Goal: Information Seeking & Learning: Learn about a topic

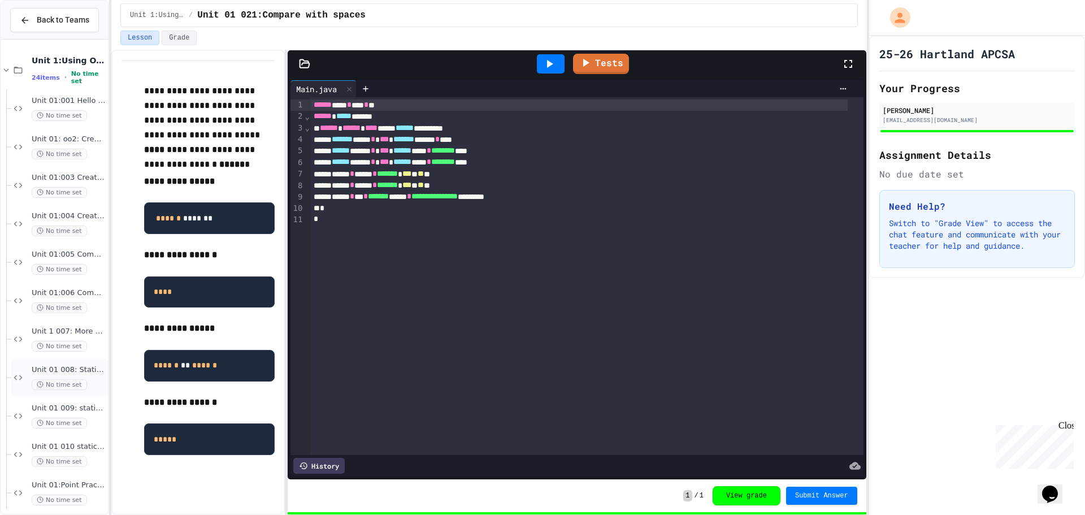
click at [55, 377] on div "Unit 01 008: Static Method STRING Ex 1.12 Fight Song No time set" at bounding box center [69, 377] width 74 height 25
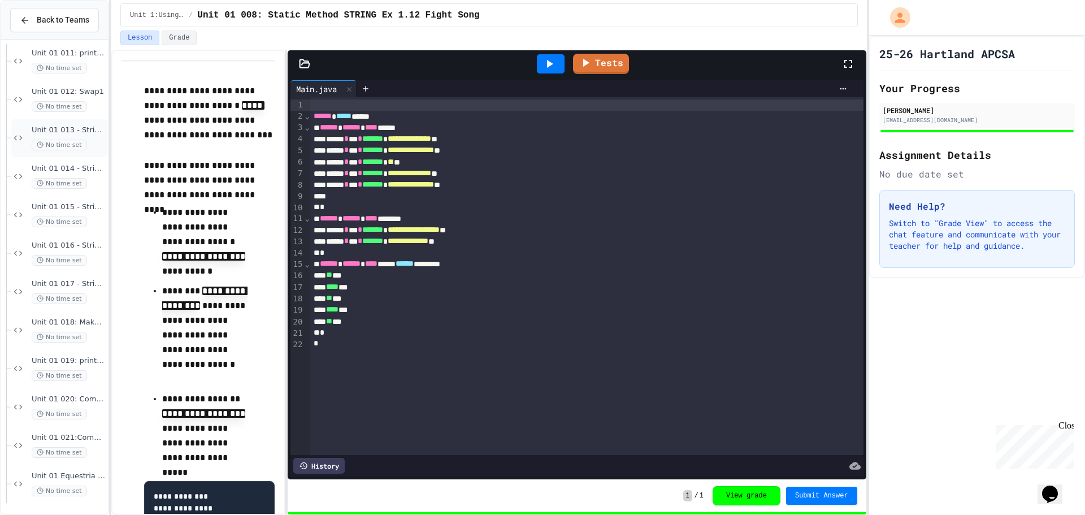
scroll to position [509, 0]
click at [68, 287] on span "Unit 01 017 - String Methods Practice 2" at bounding box center [69, 284] width 74 height 10
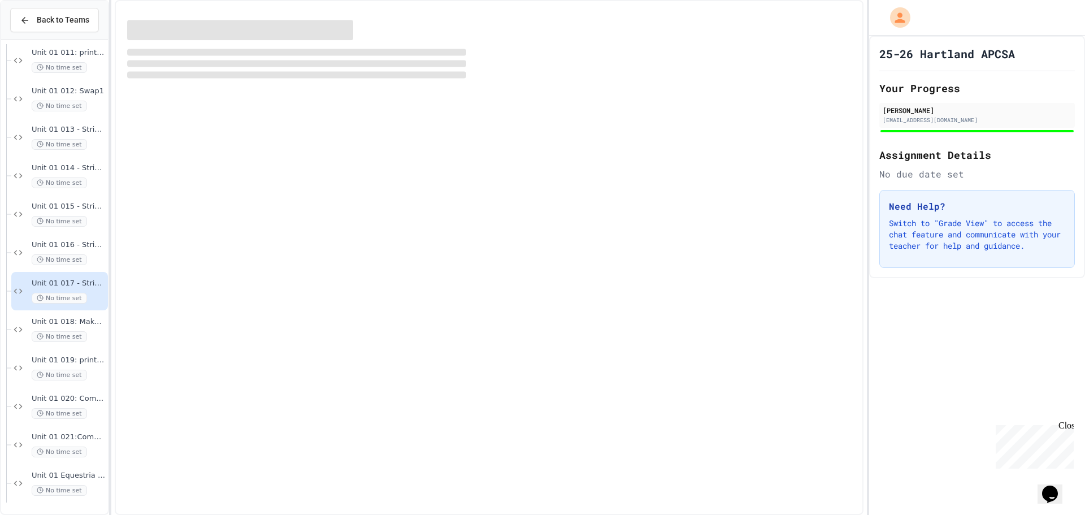
scroll to position [496, 0]
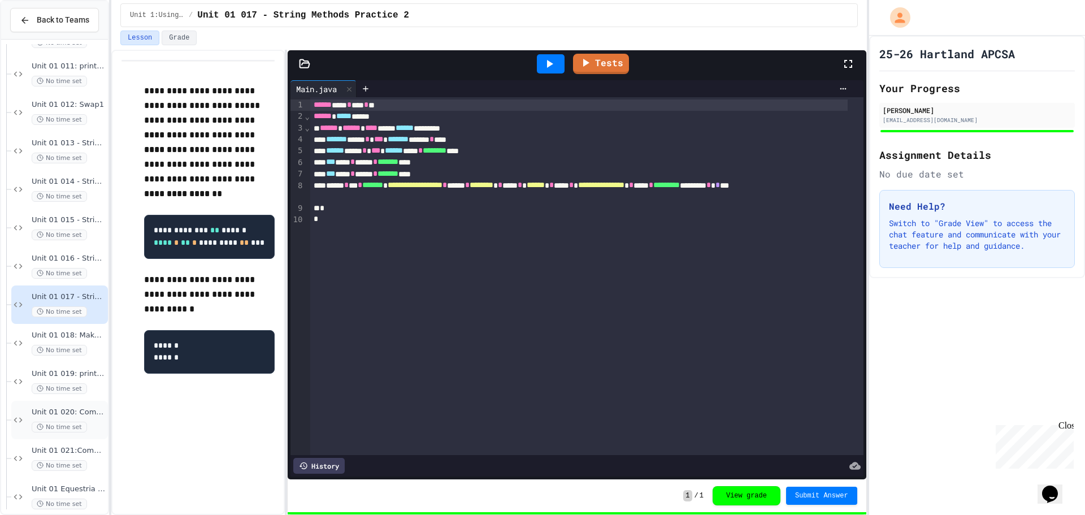
click at [46, 426] on span "No time set" at bounding box center [59, 427] width 55 height 11
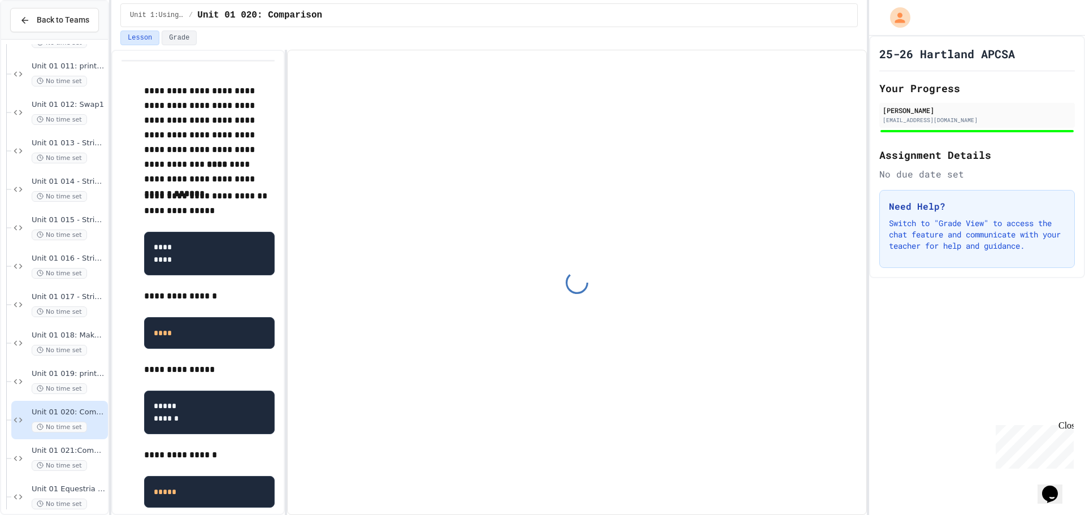
scroll to position [509, 0]
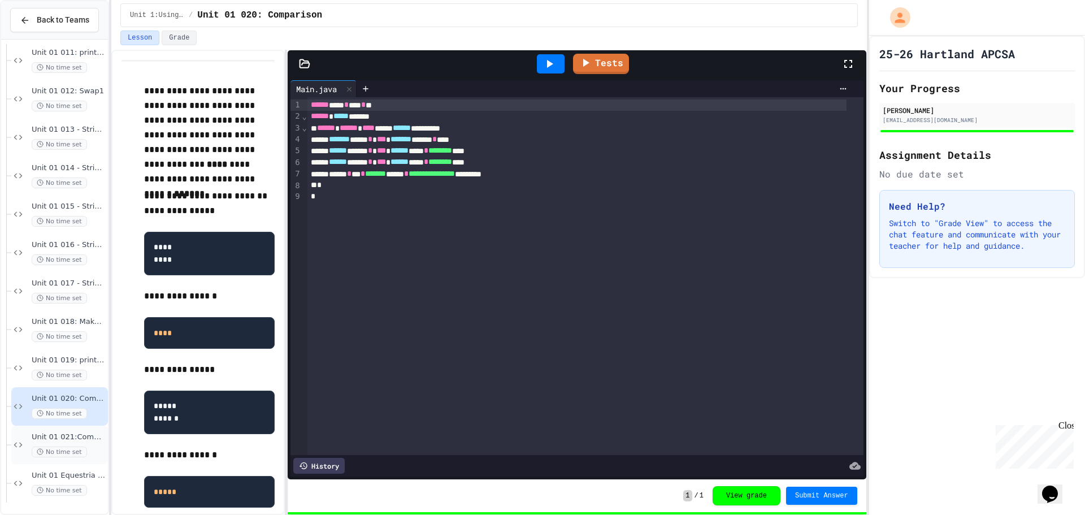
click at [56, 434] on span "Unit 01 021:Compare with spaces" at bounding box center [69, 437] width 74 height 10
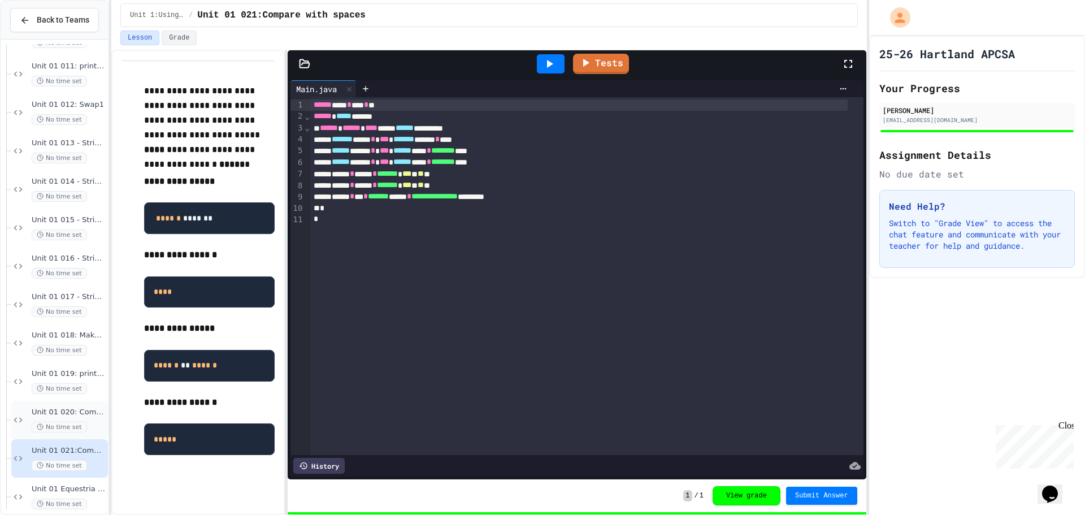
scroll to position [509, 0]
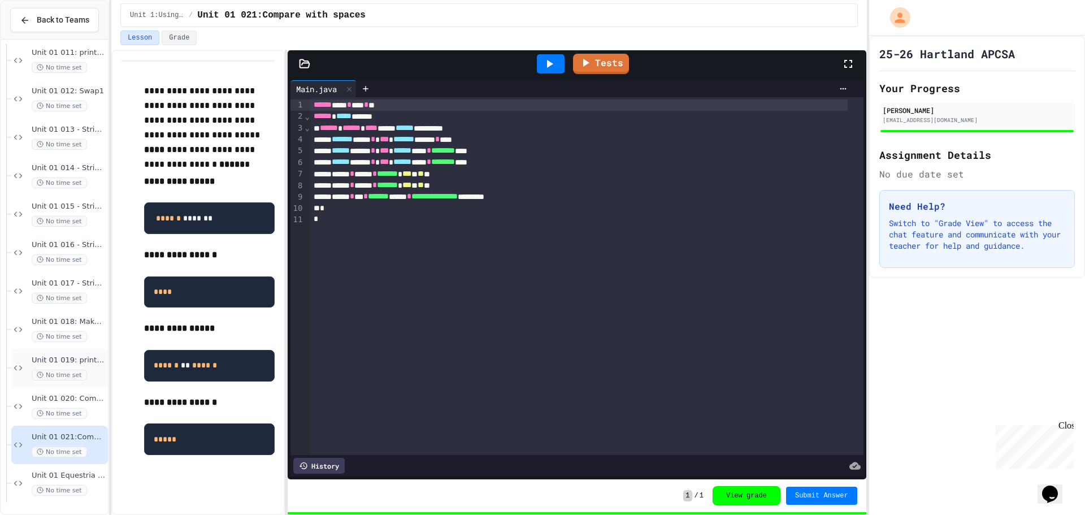
click at [59, 360] on span "Unit 01 019: print substring" at bounding box center [69, 361] width 74 height 10
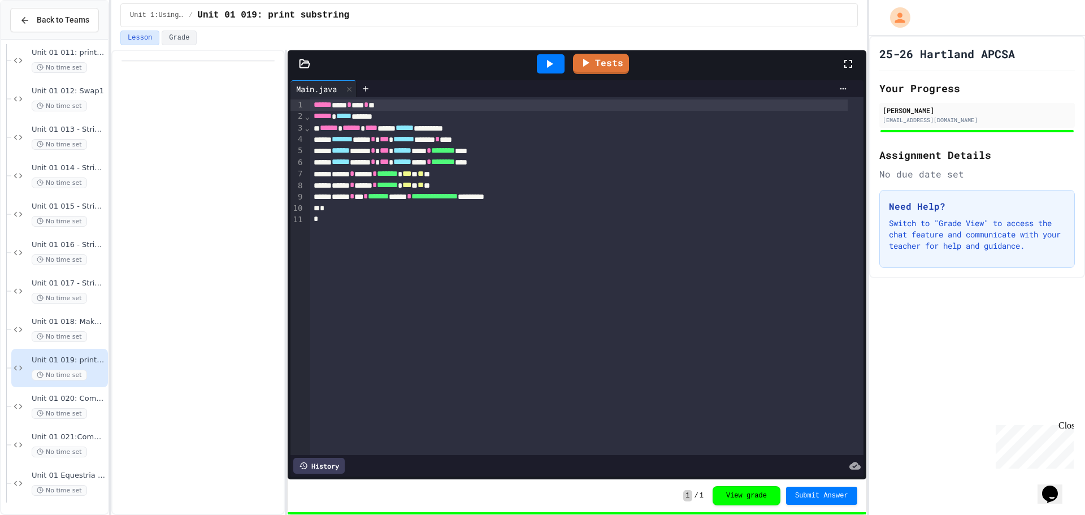
scroll to position [496, 0]
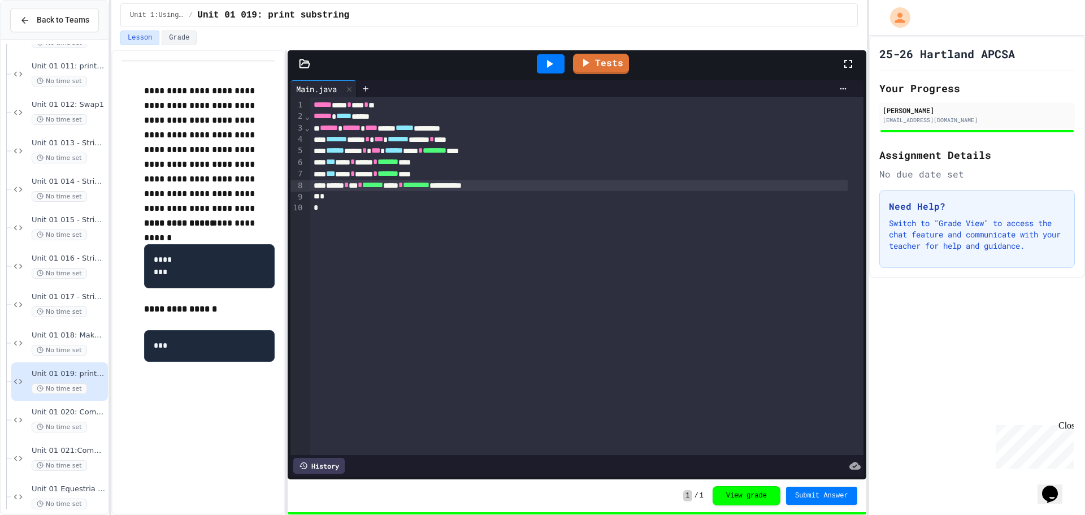
click at [552, 184] on div "**********" at bounding box center [579, 185] width 538 height 11
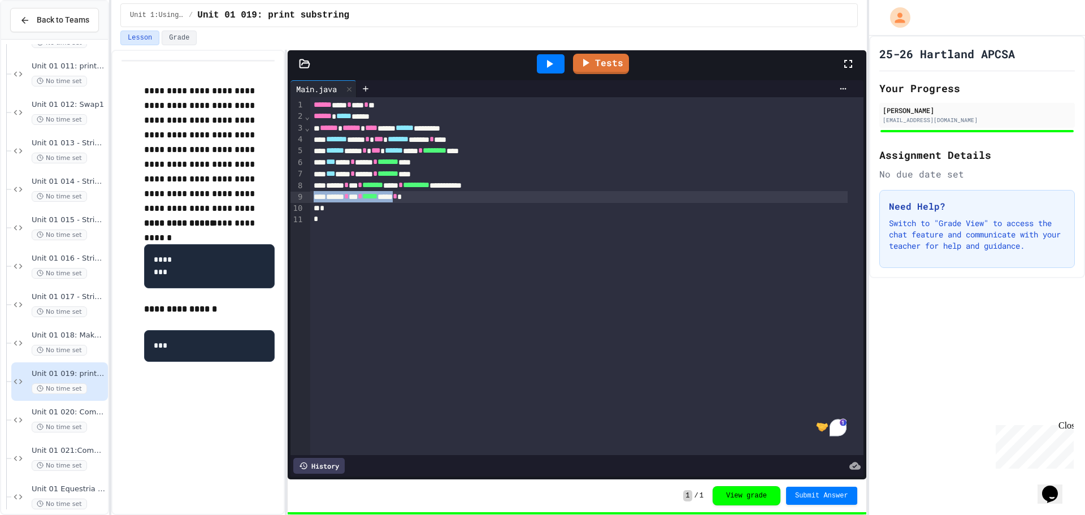
drag, startPoint x: 464, startPoint y: 196, endPoint x: 280, endPoint y: 201, distance: 183.8
click at [280, 201] on div "**********" at bounding box center [488, 282] width 755 height 465
click at [509, 185] on div "**********" at bounding box center [579, 185] width 538 height 11
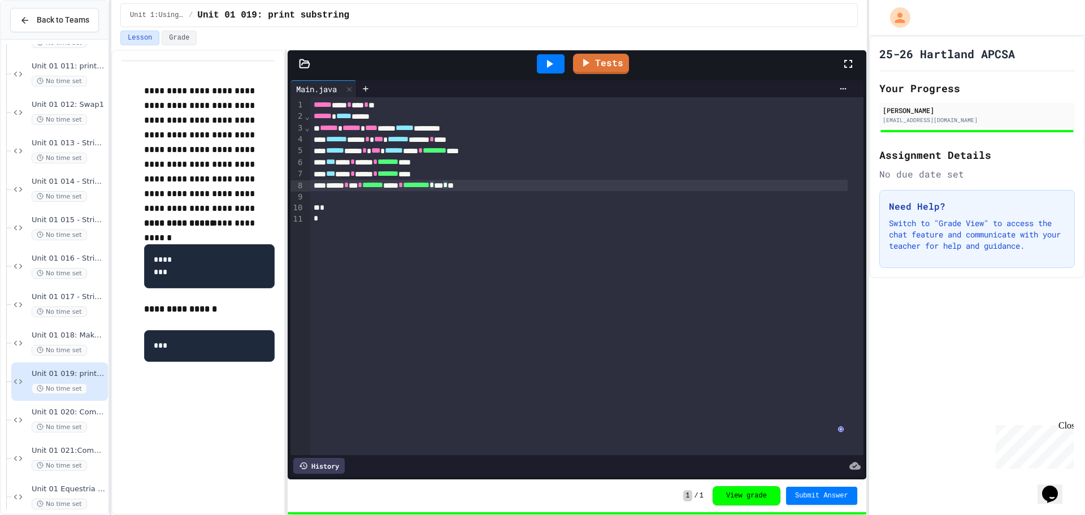
click at [550, 59] on icon at bounding box center [550, 64] width 14 height 14
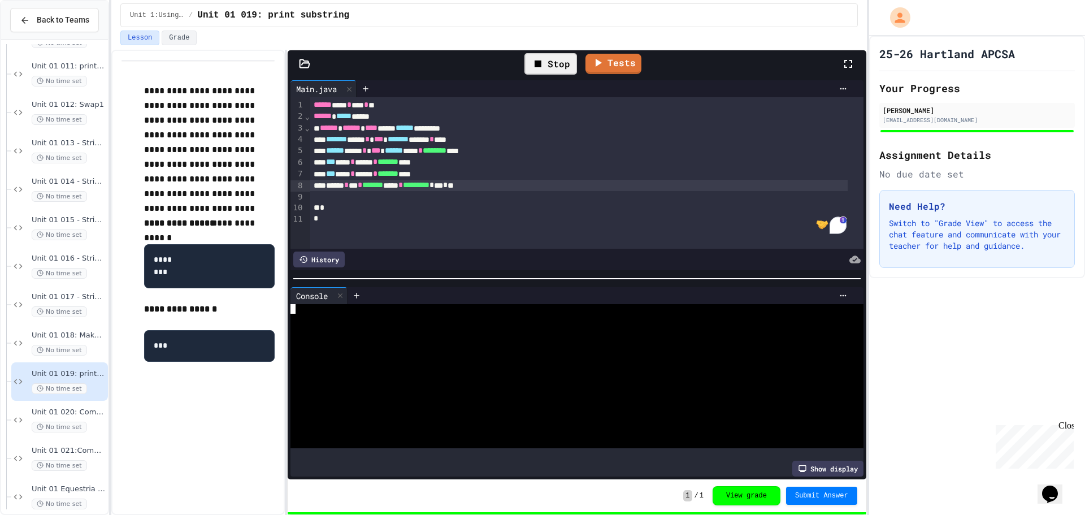
click at [469, 337] on div at bounding box center [568, 338] width 555 height 10
click at [448, 185] on span "*" at bounding box center [445, 185] width 5 height 8
